Goal: Task Accomplishment & Management: Manage account settings

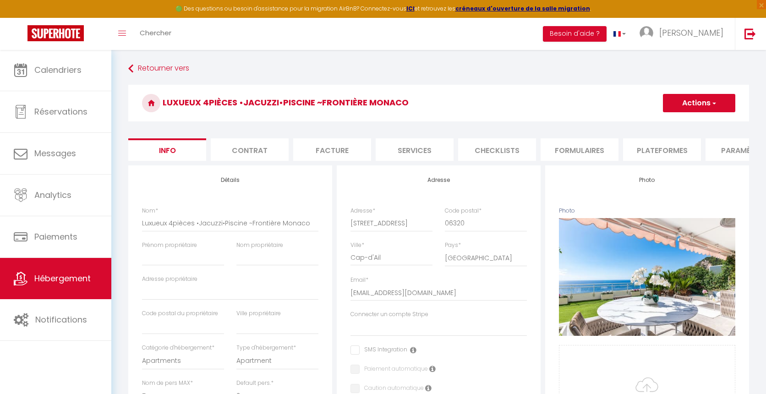
select select "5"
select select "2"
select select "3"
select select "4"
select select "15:00"
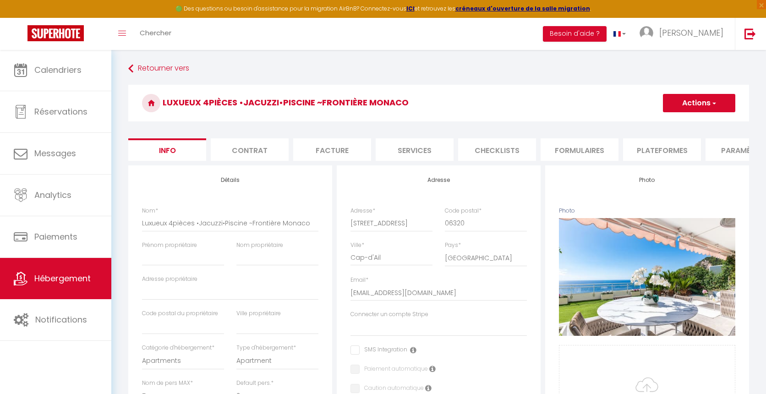
select select "23:45"
select select "11:00"
select select "30"
select select "120"
select select "28"
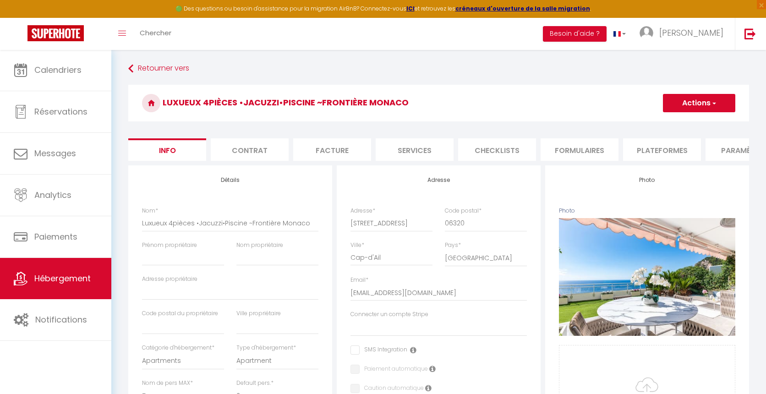
click at [237, 153] on li "Contrat" at bounding box center [250, 149] width 78 height 22
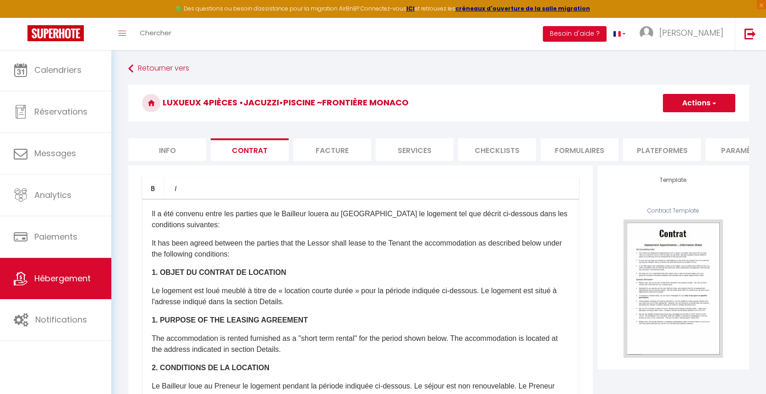
click at [188, 154] on li "Info" at bounding box center [167, 149] width 78 height 22
select select
checkbox input "false"
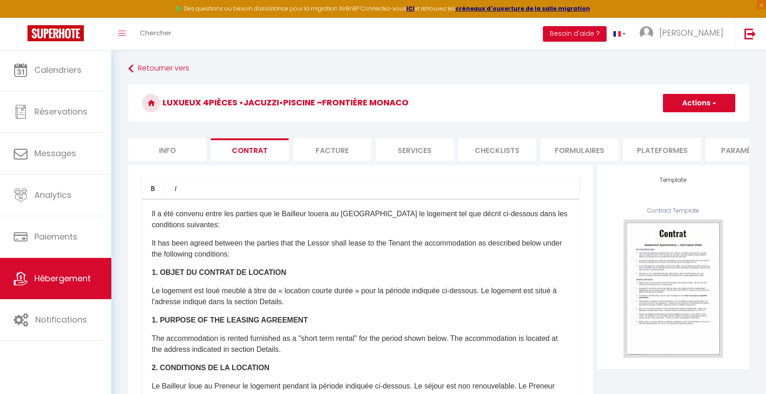
checkbox input "false"
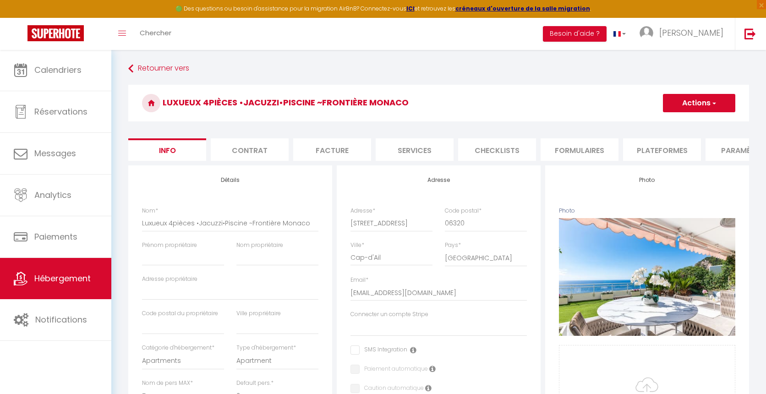
click at [172, 116] on h3 "Luxueux 4pièces •Jacuzzi•Piscine ~Frontière Monaco" at bounding box center [438, 103] width 621 height 37
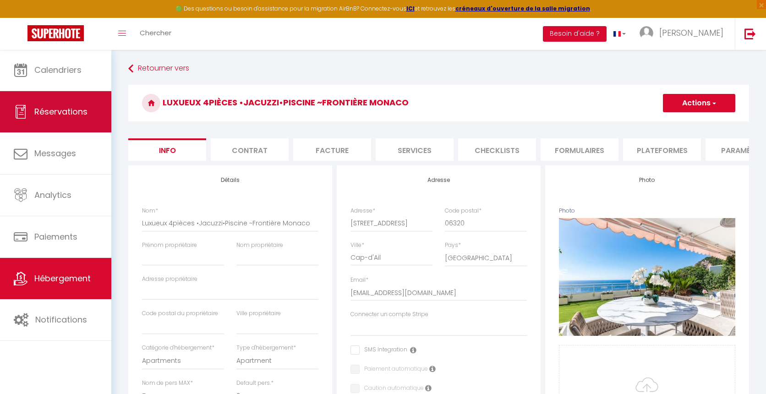
click at [61, 119] on link "Réservations" at bounding box center [55, 111] width 111 height 41
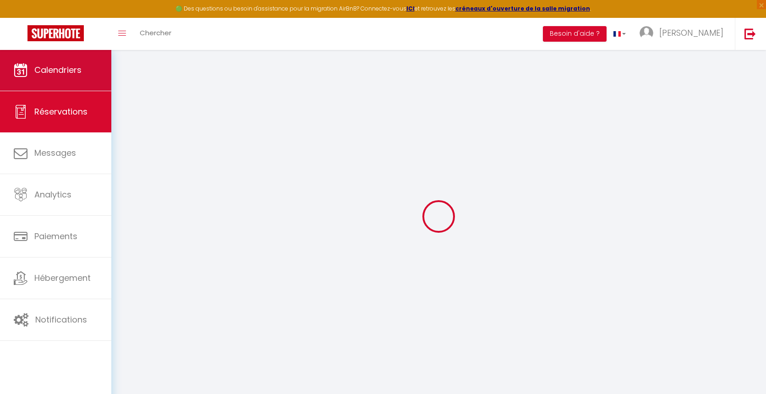
click at [68, 77] on link "Calendriers" at bounding box center [55, 70] width 111 height 41
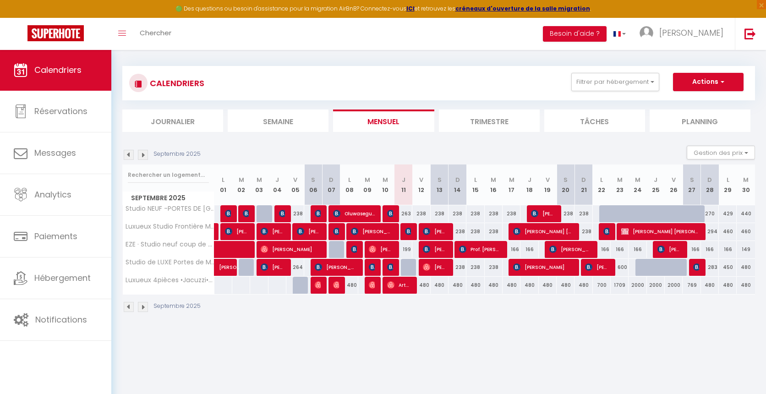
scroll to position [6, 0]
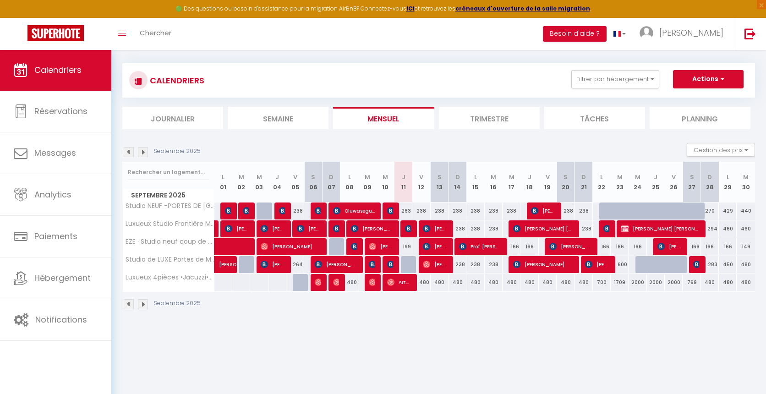
click at [138, 152] on img at bounding box center [143, 152] width 10 height 10
select select
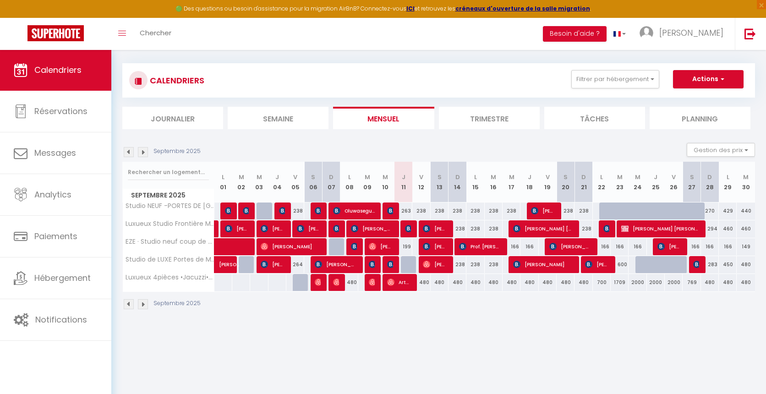
select select
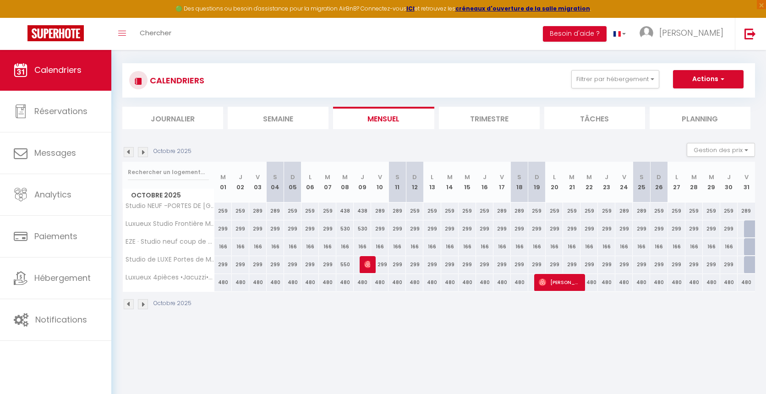
click at [548, 276] on span "[PERSON_NAME]" at bounding box center [559, 282] width 41 height 17
select select "OK"
select select "0"
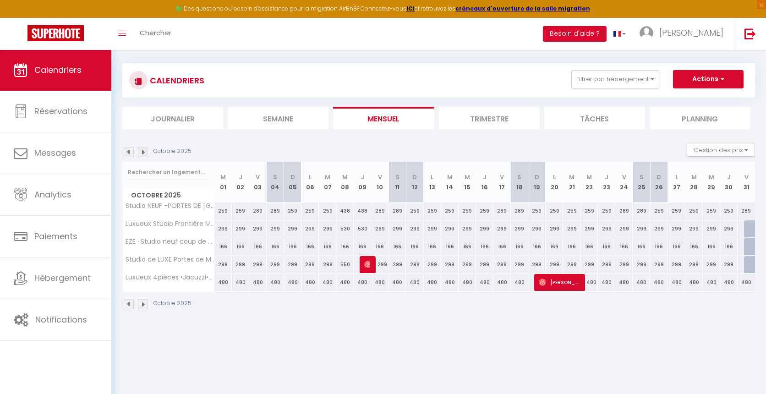
select select "1"
select select
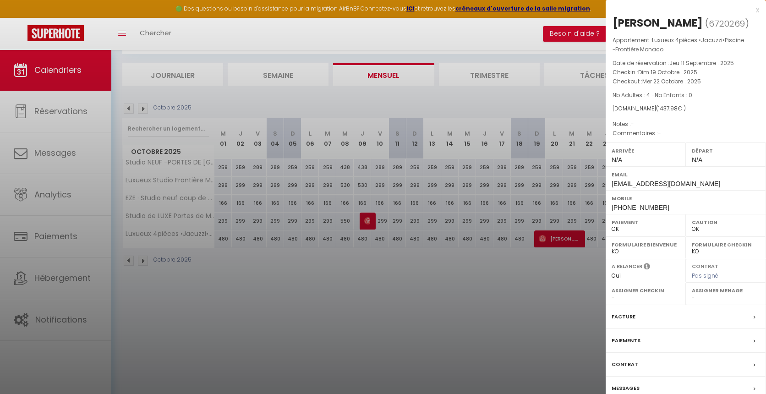
scroll to position [50, 0]
click at [626, 143] on div "Arrivée N/A" at bounding box center [646, 155] width 80 height 24
click at [634, 127] on span "-" at bounding box center [632, 124] width 3 height 8
click at [633, 124] on span "-" at bounding box center [632, 124] width 3 height 8
click at [757, 8] on div "x" at bounding box center [683, 10] width 154 height 11
